Goal: Entertainment & Leisure: Browse casually

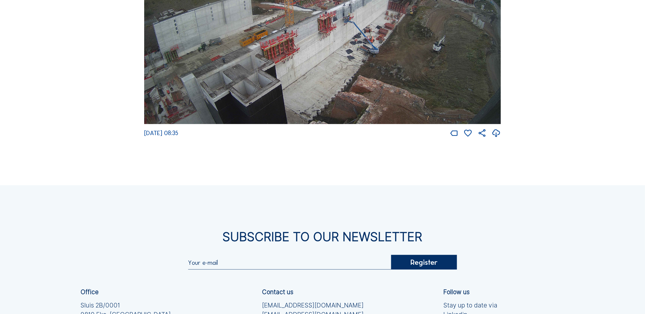
scroll to position [1145, 0]
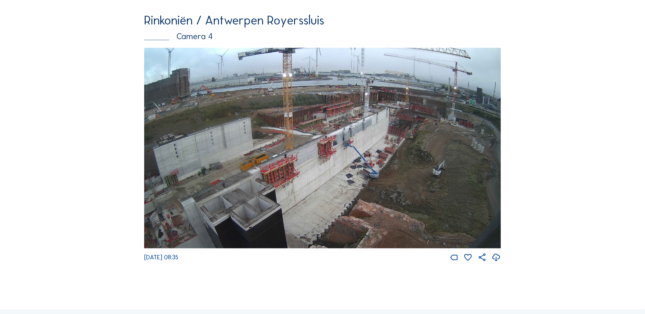
click at [338, 146] on img at bounding box center [322, 148] width 357 height 201
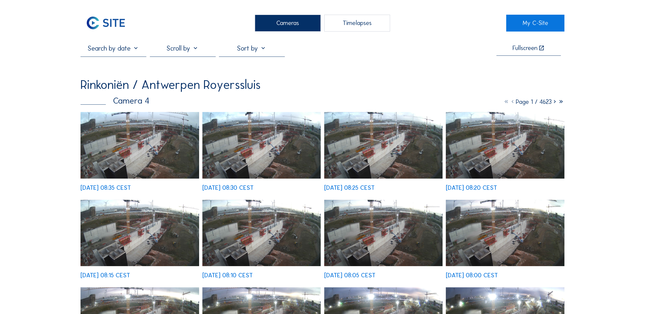
click at [114, 131] on img at bounding box center [140, 145] width 118 height 67
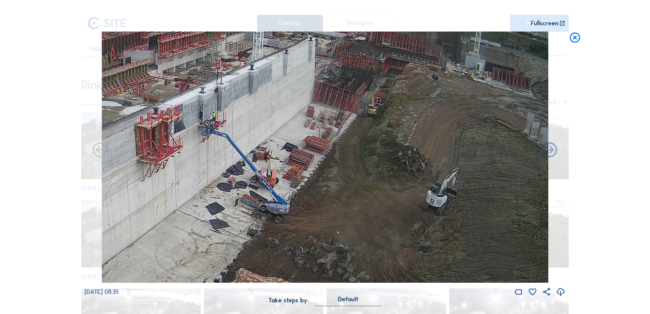
drag, startPoint x: 411, startPoint y: 236, endPoint x: 276, endPoint y: 207, distance: 138.1
click at [276, 207] on img at bounding box center [325, 157] width 447 height 251
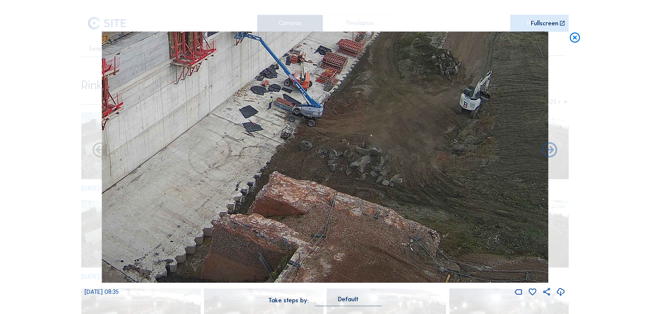
drag, startPoint x: 248, startPoint y: 189, endPoint x: 259, endPoint y: 154, distance: 36.1
click at [259, 154] on img at bounding box center [325, 157] width 447 height 251
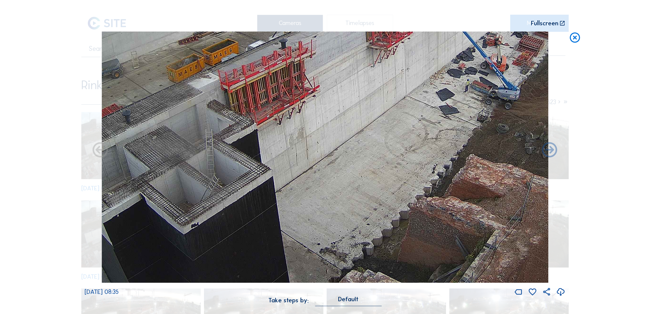
drag, startPoint x: 169, startPoint y: 178, endPoint x: 333, endPoint y: 99, distance: 182.1
click at [333, 99] on img at bounding box center [325, 157] width 447 height 251
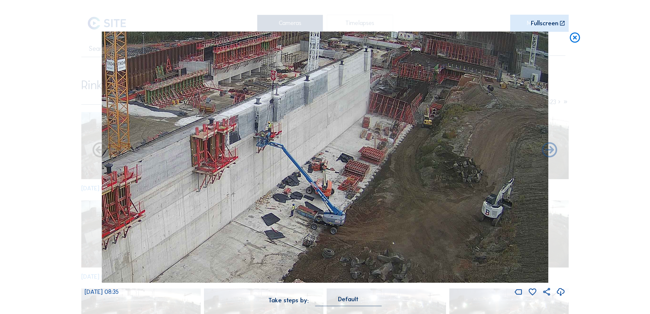
drag, startPoint x: 331, startPoint y: 195, endPoint x: 214, endPoint y: 291, distance: 151.1
click at [214, 291] on div "Mo 13 Oct 2025 08:35" at bounding box center [325, 165] width 481 height 266
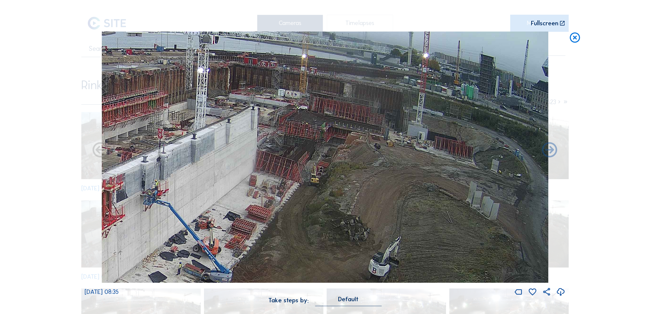
drag, startPoint x: 231, startPoint y: 207, endPoint x: 117, endPoint y: 265, distance: 128.0
click at [117, 265] on img at bounding box center [325, 157] width 447 height 251
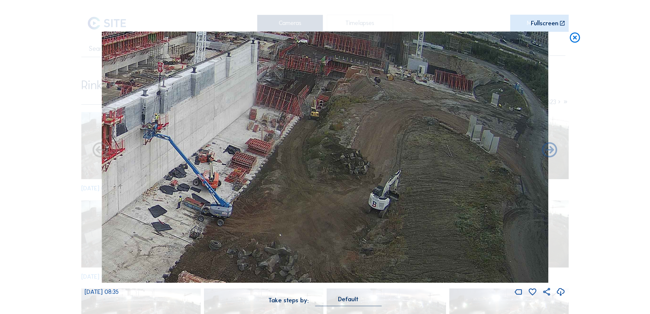
drag, startPoint x: 421, startPoint y: 217, endPoint x: 308, endPoint y: 156, distance: 128.0
click at [308, 156] on img at bounding box center [325, 157] width 447 height 251
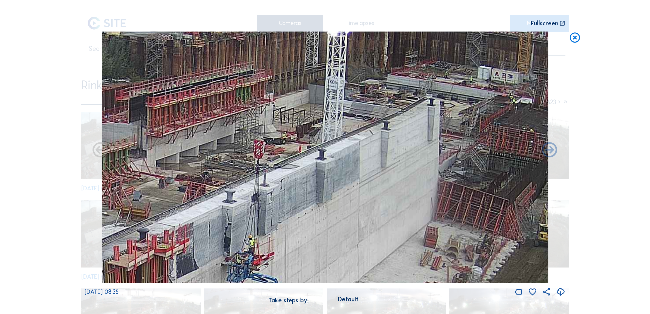
drag, startPoint x: 482, startPoint y: 150, endPoint x: 140, endPoint y: 187, distance: 343.4
click at [140, 187] on img at bounding box center [325, 157] width 447 height 251
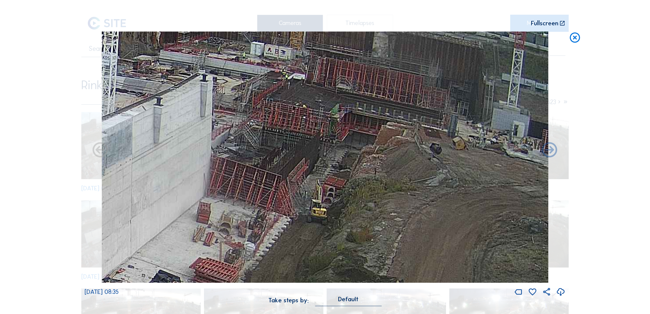
drag, startPoint x: 442, startPoint y: 139, endPoint x: 215, endPoint y: 115, distance: 228.8
click at [215, 115] on img at bounding box center [325, 157] width 447 height 251
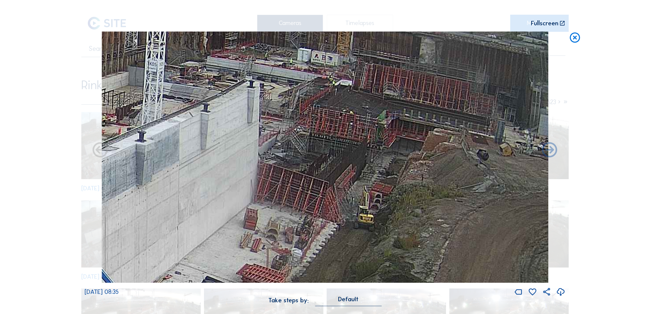
drag, startPoint x: 493, startPoint y: 134, endPoint x: 540, endPoint y: 140, distance: 47.5
click at [540, 140] on img at bounding box center [325, 157] width 447 height 251
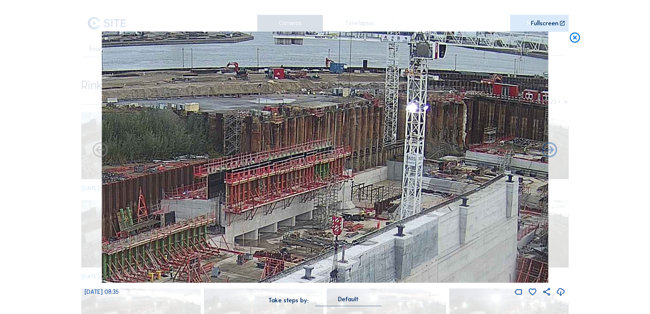
drag, startPoint x: 207, startPoint y: 237, endPoint x: 466, endPoint y: 331, distance: 275.7
drag, startPoint x: 228, startPoint y: 314, endPoint x: 526, endPoint y: 233, distance: 308.6
click at [526, 233] on div "Mo 13 Oct 2025 08:35 Take steps by: Default" at bounding box center [325, 172] width 481 height 281
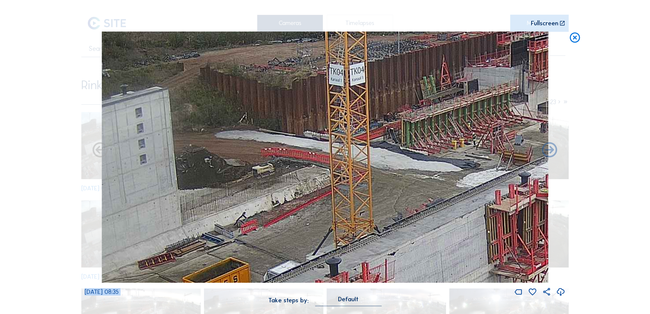
drag, startPoint x: 184, startPoint y: 225, endPoint x: 488, endPoint y: 93, distance: 330.9
click at [488, 93] on img at bounding box center [325, 157] width 447 height 251
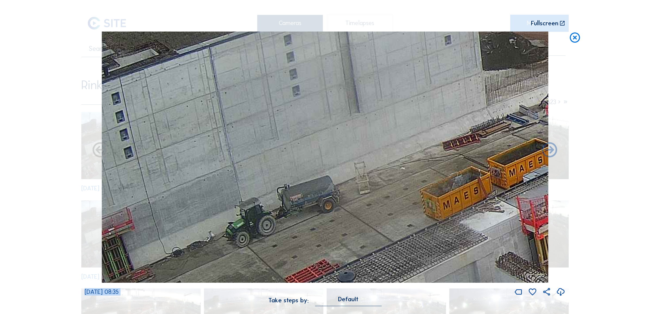
drag, startPoint x: 237, startPoint y: 239, endPoint x: 572, endPoint y: 116, distance: 356.7
click at [572, 116] on div "Scroll to travel through time | Press 'Alt' Button + Scroll to Zoom | Click and…" at bounding box center [325, 157] width 650 height 314
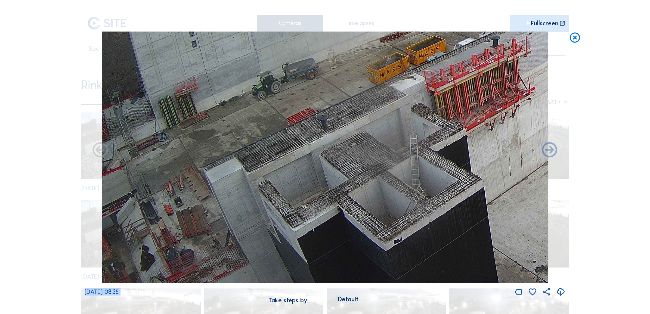
drag, startPoint x: 176, startPoint y: 233, endPoint x: 369, endPoint y: 118, distance: 224.6
click at [380, 113] on img at bounding box center [325, 157] width 447 height 251
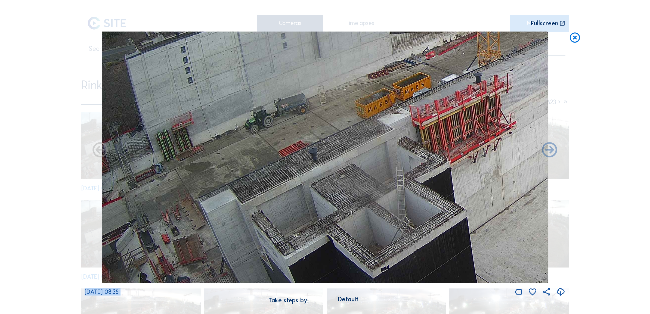
drag, startPoint x: 127, startPoint y: 199, endPoint x: 350, endPoint y: 150, distance: 228.2
click at [350, 150] on img at bounding box center [325, 157] width 447 height 251
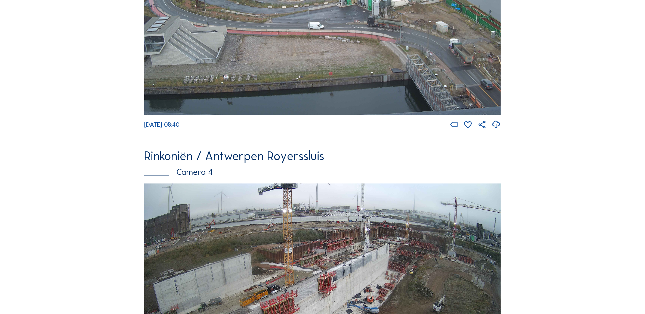
scroll to position [903, 0]
